Goal: Navigation & Orientation: Find specific page/section

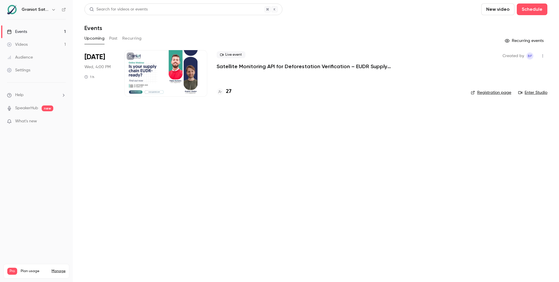
click at [238, 126] on main "Search for videos or events New video Schedule Events Upcoming Past Recurring R…" at bounding box center [316, 141] width 487 height 282
click at [258, 165] on main "Search for videos or events New video Schedule Events Upcoming Past Recurring R…" at bounding box center [316, 141] width 487 height 282
click at [367, 119] on main "Search for videos or events New video Schedule Events Upcoming Past Recurring R…" at bounding box center [316, 141] width 487 height 282
click at [539, 90] on link "Enter Studio" at bounding box center [533, 93] width 29 height 6
